Goal: Navigation & Orientation: Find specific page/section

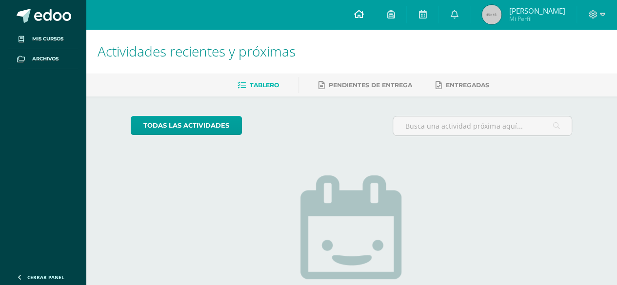
click at [362, 13] on icon at bounding box center [359, 14] width 10 height 9
